Goal: Browse casually: Explore the website without a specific task or goal

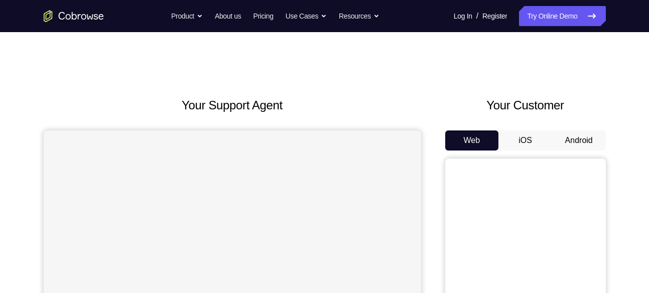
click at [526, 137] on button "iOS" at bounding box center [525, 140] width 54 height 20
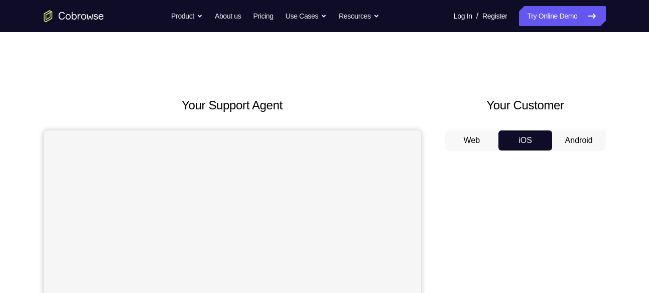
click at [575, 138] on button "Android" at bounding box center [579, 140] width 54 height 20
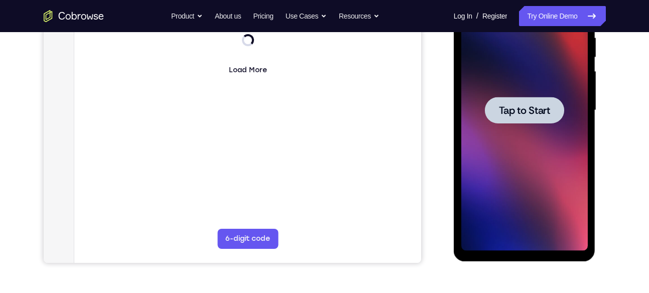
scroll to position [151, 0]
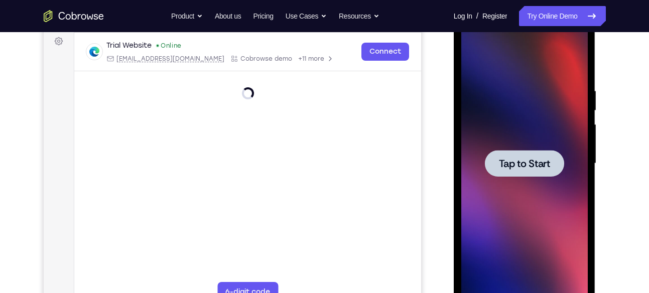
click at [524, 166] on span "Tap to Start" at bounding box center [524, 164] width 51 height 10
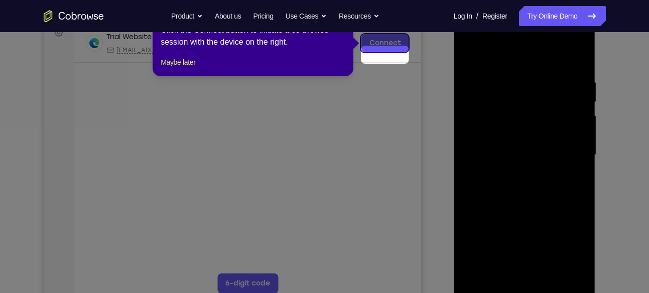
scroll to position [161, 0]
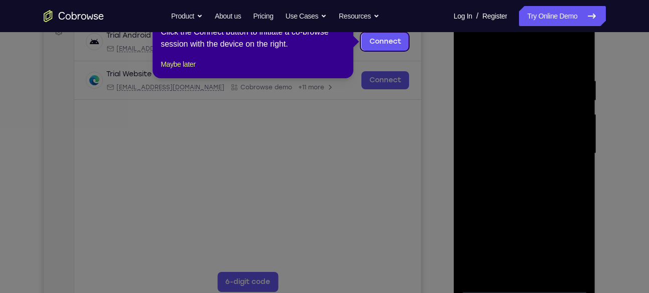
click at [520, 292] on icon at bounding box center [328, 146] width 656 height 293
click at [187, 70] on button "Maybe later" at bounding box center [178, 64] width 35 height 12
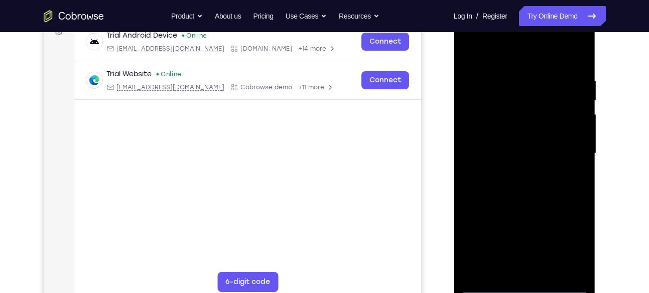
click at [525, 287] on div at bounding box center [524, 153] width 126 height 281
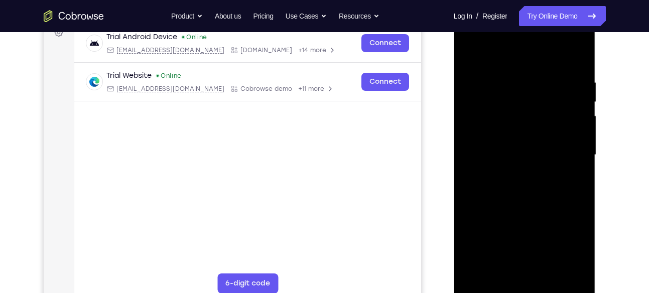
scroll to position [160, 0]
click at [573, 244] on div at bounding box center [524, 154] width 126 height 281
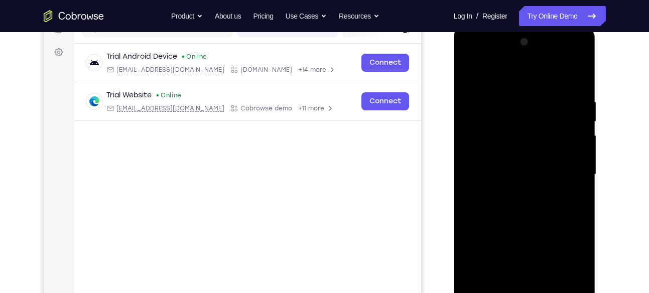
scroll to position [163, 0]
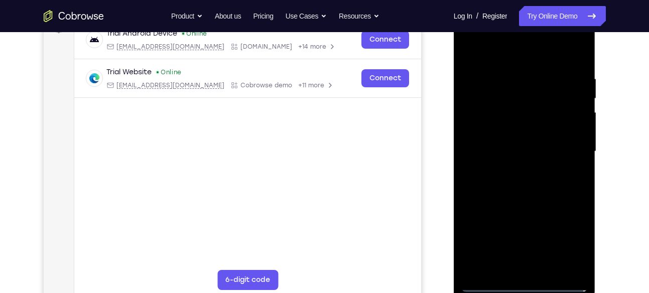
click at [494, 53] on div at bounding box center [524, 151] width 126 height 281
click at [565, 148] on div at bounding box center [524, 151] width 126 height 281
click at [511, 170] on div at bounding box center [524, 151] width 126 height 281
click at [521, 140] on div at bounding box center [524, 151] width 126 height 281
click at [508, 112] on div at bounding box center [524, 151] width 126 height 281
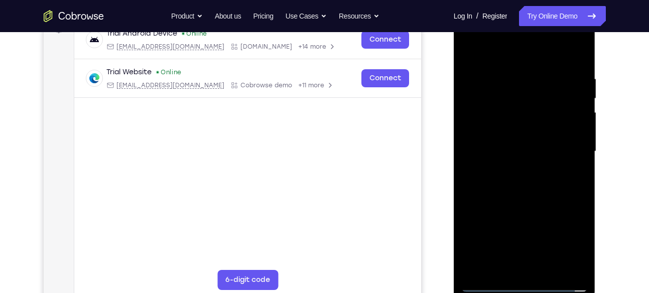
click at [497, 133] on div at bounding box center [524, 151] width 126 height 281
click at [500, 150] on div at bounding box center [524, 151] width 126 height 281
click at [523, 180] on div at bounding box center [524, 151] width 126 height 281
click at [521, 161] on div at bounding box center [524, 151] width 126 height 281
click at [574, 164] on div at bounding box center [524, 151] width 126 height 281
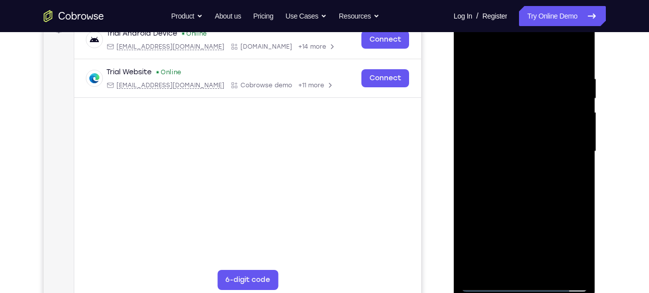
click at [572, 164] on div at bounding box center [524, 151] width 126 height 281
click at [498, 151] on div at bounding box center [524, 151] width 126 height 281
click at [520, 184] on div at bounding box center [524, 151] width 126 height 281
click at [492, 146] on div at bounding box center [524, 151] width 126 height 281
click at [496, 149] on div at bounding box center [524, 151] width 126 height 281
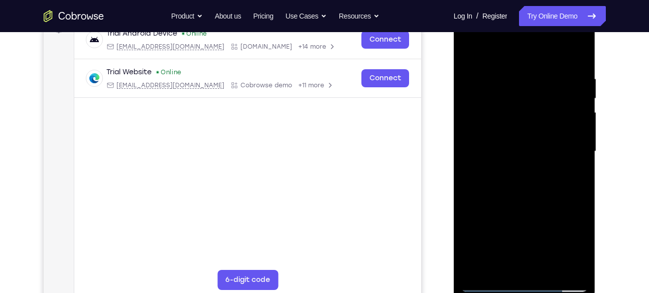
click at [492, 184] on div at bounding box center [524, 151] width 126 height 281
click at [511, 73] on div at bounding box center [524, 151] width 126 height 281
click at [580, 157] on div at bounding box center [524, 151] width 126 height 281
click at [574, 164] on div at bounding box center [524, 151] width 126 height 281
click at [576, 50] on div at bounding box center [524, 151] width 126 height 281
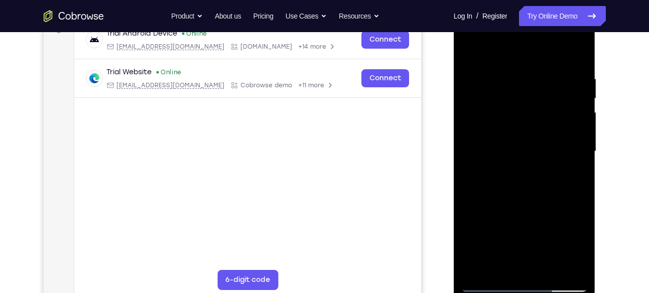
click at [541, 188] on div at bounding box center [524, 151] width 126 height 281
click at [579, 49] on div at bounding box center [524, 151] width 126 height 281
click at [469, 49] on div at bounding box center [524, 151] width 126 height 281
click at [548, 270] on div at bounding box center [524, 151] width 126 height 281
click at [534, 203] on div at bounding box center [524, 151] width 126 height 281
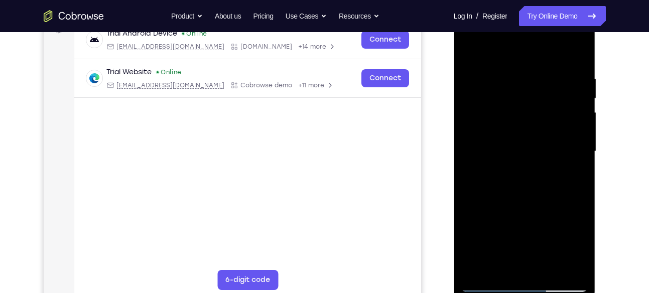
click at [489, 284] on div at bounding box center [524, 151] width 126 height 281
click at [502, 268] on div at bounding box center [524, 151] width 126 height 281
click at [501, 51] on div at bounding box center [524, 151] width 126 height 281
click at [539, 66] on div at bounding box center [524, 151] width 126 height 281
click at [546, 85] on div at bounding box center [524, 151] width 126 height 281
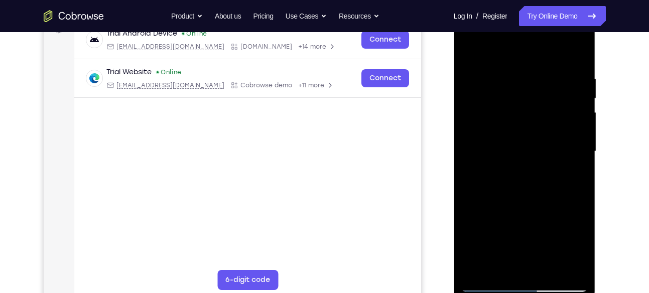
click at [492, 263] on div at bounding box center [524, 151] width 126 height 281
click at [491, 176] on div at bounding box center [524, 151] width 126 height 281
click at [530, 212] on div at bounding box center [524, 151] width 126 height 281
click at [472, 229] on div at bounding box center [524, 151] width 126 height 281
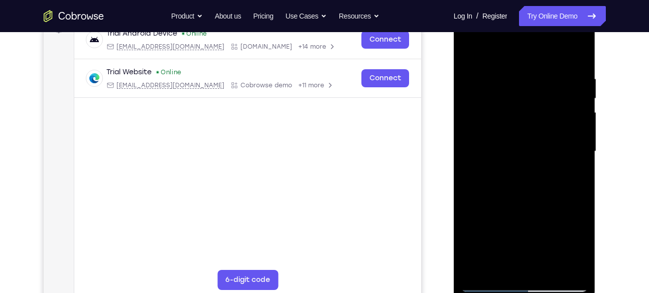
click at [516, 264] on div at bounding box center [524, 151] width 126 height 281
click at [471, 229] on div at bounding box center [524, 151] width 126 height 281
click at [483, 230] on div at bounding box center [524, 151] width 126 height 281
click at [516, 208] on div at bounding box center [524, 151] width 126 height 281
click at [472, 231] on div at bounding box center [524, 151] width 126 height 281
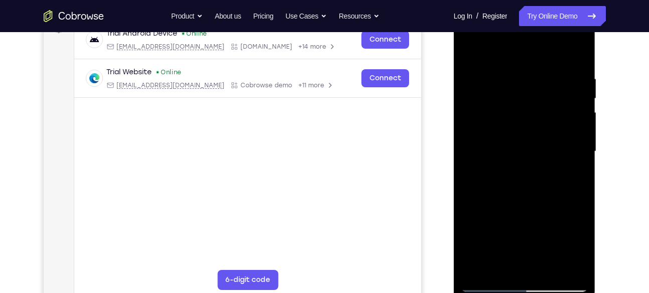
click at [573, 173] on div at bounding box center [524, 151] width 126 height 281
click at [505, 209] on div at bounding box center [524, 151] width 126 height 281
click at [498, 226] on div at bounding box center [524, 151] width 126 height 281
click at [526, 263] on div at bounding box center [524, 151] width 126 height 281
click at [525, 232] on div at bounding box center [524, 151] width 126 height 281
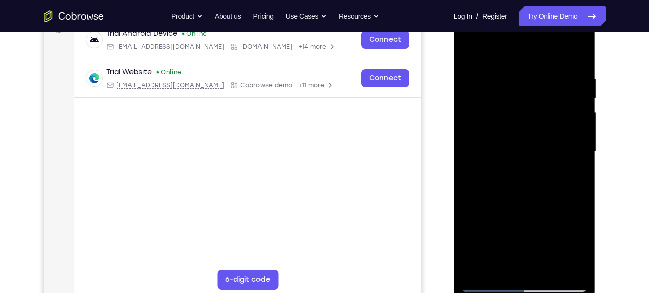
click at [563, 245] on div at bounding box center [524, 151] width 126 height 281
click at [474, 227] on div at bounding box center [524, 151] width 126 height 281
click at [556, 208] on div at bounding box center [524, 151] width 126 height 281
click at [571, 228] on div at bounding box center [524, 151] width 126 height 281
click at [535, 264] on div at bounding box center [524, 151] width 126 height 281
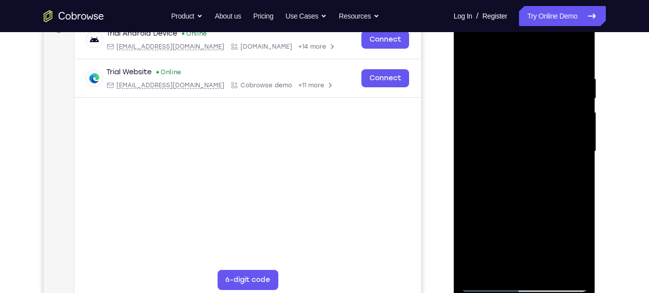
click at [506, 210] on div at bounding box center [524, 151] width 126 height 281
click at [579, 248] on div at bounding box center [524, 151] width 126 height 281
click at [500, 231] on div at bounding box center [524, 151] width 126 height 281
click at [505, 215] on div at bounding box center [524, 151] width 126 height 281
click at [571, 212] on div at bounding box center [524, 151] width 126 height 281
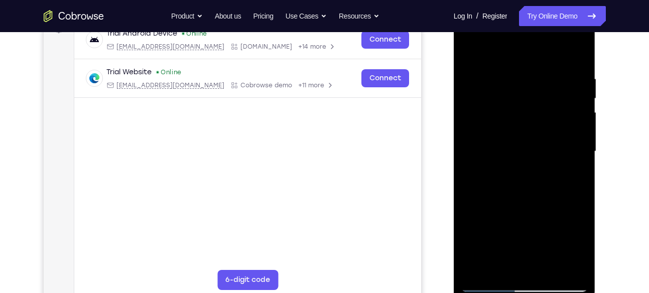
click at [504, 210] on div at bounding box center [524, 151] width 126 height 281
click at [529, 209] on div at bounding box center [524, 151] width 126 height 281
click at [520, 265] on div at bounding box center [524, 151] width 126 height 281
click at [575, 176] on div at bounding box center [524, 151] width 126 height 281
click at [520, 107] on div at bounding box center [524, 151] width 126 height 281
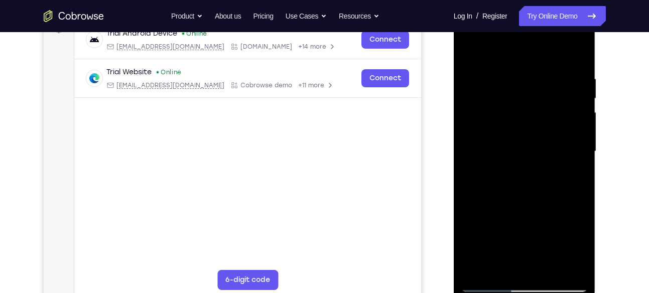
click at [468, 44] on div at bounding box center [524, 151] width 126 height 281
click at [471, 49] on div at bounding box center [524, 151] width 126 height 281
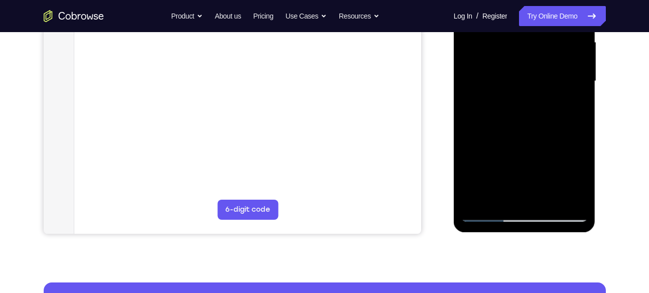
scroll to position [233, 0]
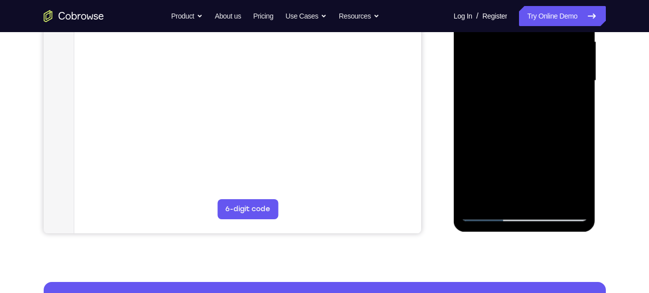
drag, startPoint x: 530, startPoint y: 150, endPoint x: 530, endPoint y: 61, distance: 88.8
click at [530, 61] on div at bounding box center [524, 80] width 126 height 281
click at [506, 170] on div at bounding box center [524, 80] width 126 height 281
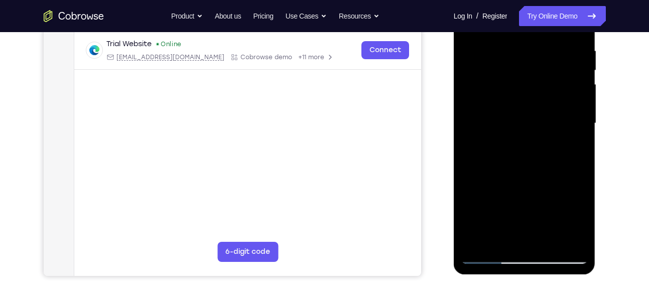
scroll to position [190, 0]
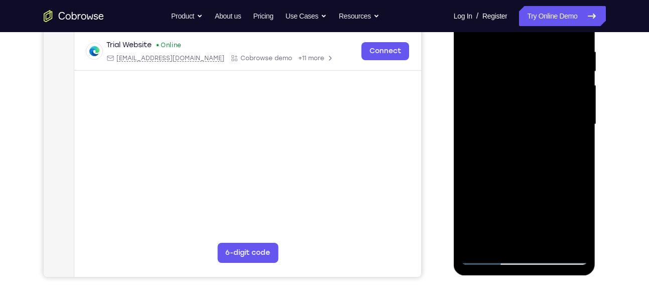
click at [486, 256] on div at bounding box center [524, 124] width 126 height 281
click at [486, 254] on div at bounding box center [524, 124] width 126 height 281
click at [476, 240] on div at bounding box center [524, 124] width 126 height 281
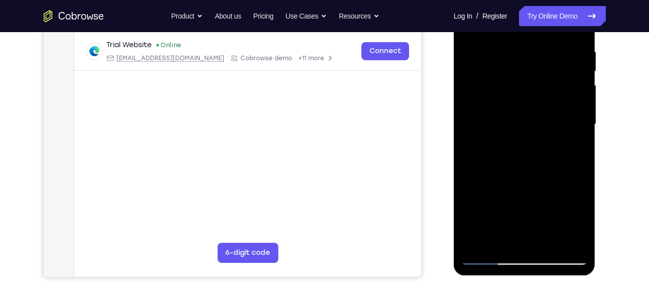
click at [487, 255] on div at bounding box center [524, 124] width 126 height 281
click at [481, 242] on div at bounding box center [524, 124] width 126 height 281
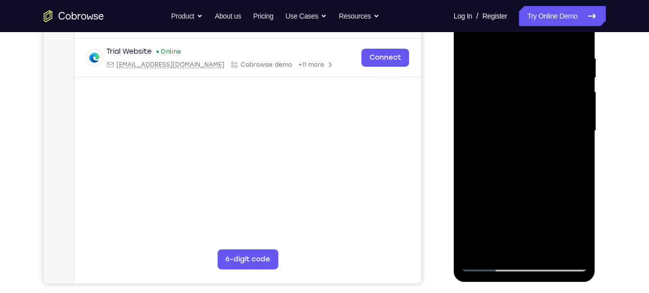
click at [502, 47] on div at bounding box center [524, 130] width 126 height 281
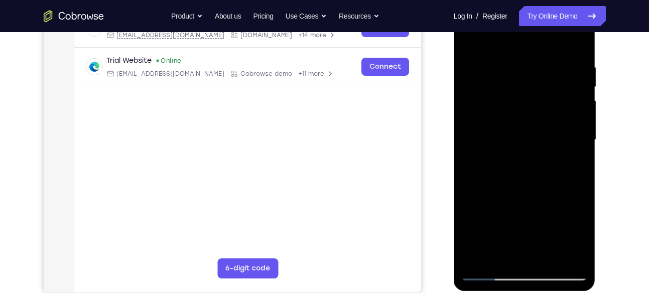
scroll to position [173, 0]
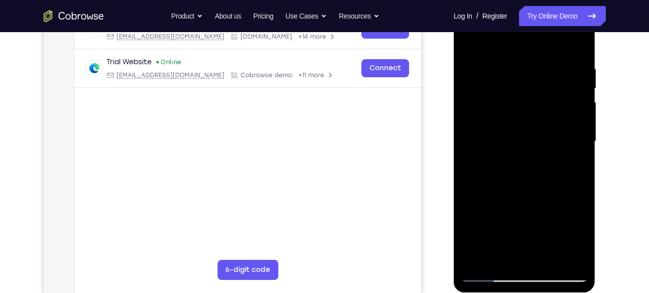
click at [572, 121] on div at bounding box center [524, 141] width 126 height 281
click at [576, 43] on div at bounding box center [524, 141] width 126 height 281
